Goal: Book appointment/travel/reservation

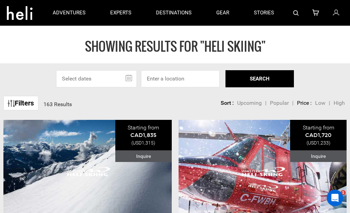
type input "Whistler, [GEOGRAPHIC_DATA], [GEOGRAPHIC_DATA]"
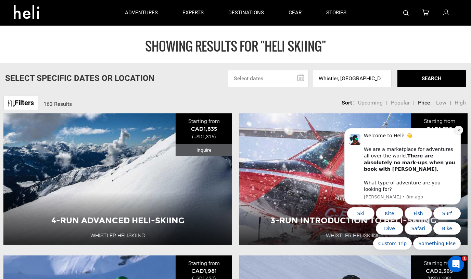
click at [350, 132] on icon "Dismiss notification" at bounding box center [459, 131] width 4 height 4
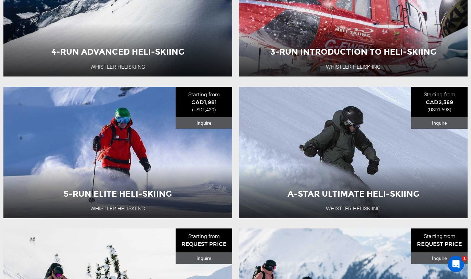
scroll to position [171, 0]
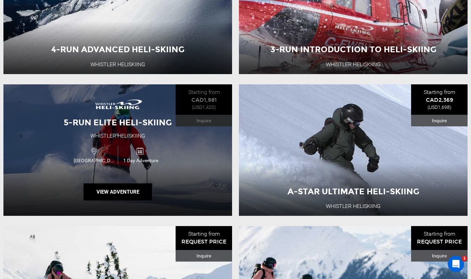
click at [144, 147] on div "1 Day Adventure" at bounding box center [141, 155] width 46 height 18
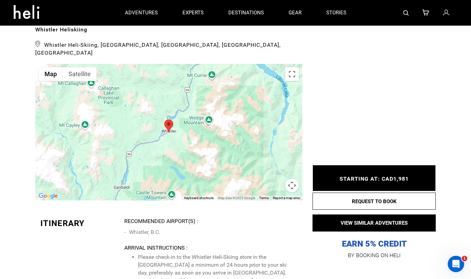
scroll to position [1018, 0]
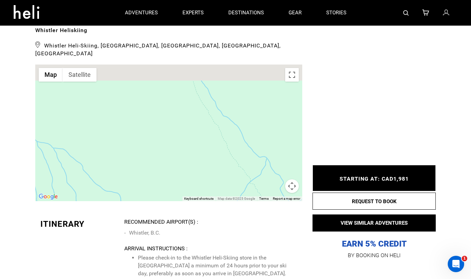
drag, startPoint x: 143, startPoint y: 103, endPoint x: 160, endPoint y: 205, distance: 103.4
click at [161, 201] on div at bounding box center [168, 133] width 267 height 137
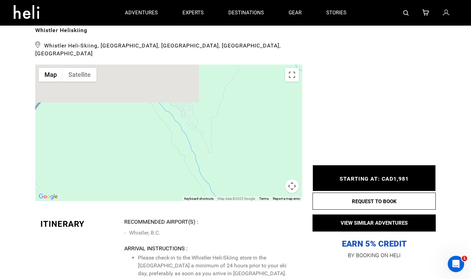
drag, startPoint x: 125, startPoint y: 100, endPoint x: 125, endPoint y: 182, distance: 81.4
click at [125, 182] on div at bounding box center [168, 133] width 267 height 137
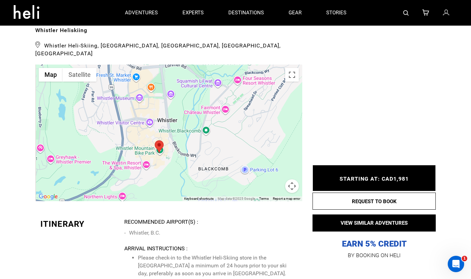
drag, startPoint x: 103, startPoint y: 130, endPoint x: 145, endPoint y: 103, distance: 50.5
click at [145, 103] on div at bounding box center [168, 133] width 267 height 137
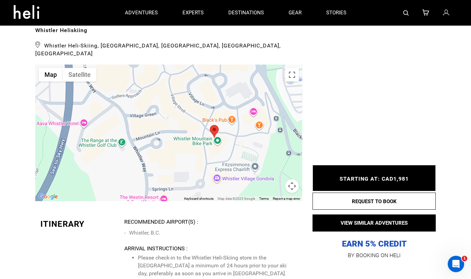
drag, startPoint x: 219, startPoint y: 158, endPoint x: 131, endPoint y: 115, distance: 97.1
click at [131, 115] on div at bounding box center [168, 133] width 267 height 137
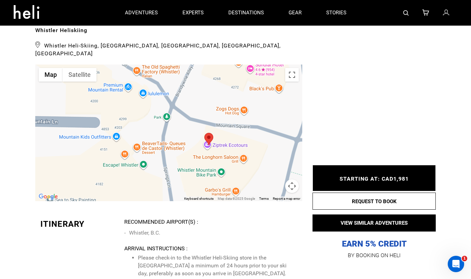
drag, startPoint x: 257, startPoint y: 144, endPoint x: 179, endPoint y: 105, distance: 86.6
click at [179, 105] on div at bounding box center [168, 133] width 267 height 137
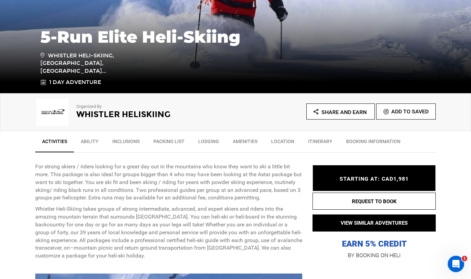
scroll to position [139, 0]
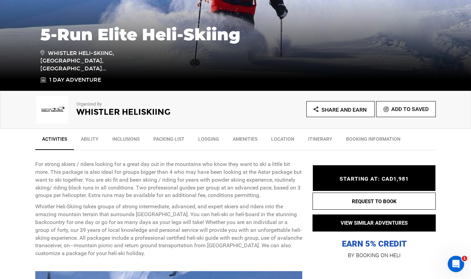
type input "Heli Skiing"
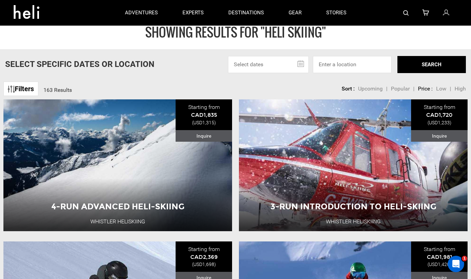
scroll to position [12, 0]
